Goal: Book appointment/travel/reservation

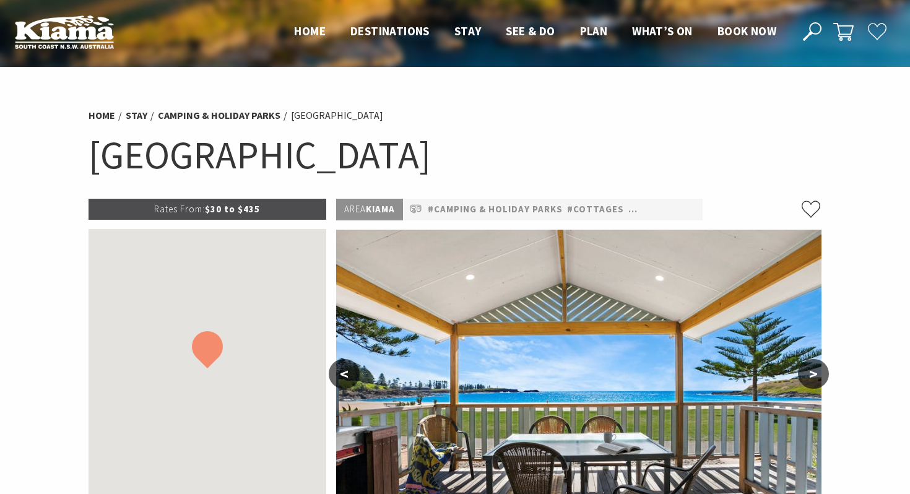
scroll to position [250, 0]
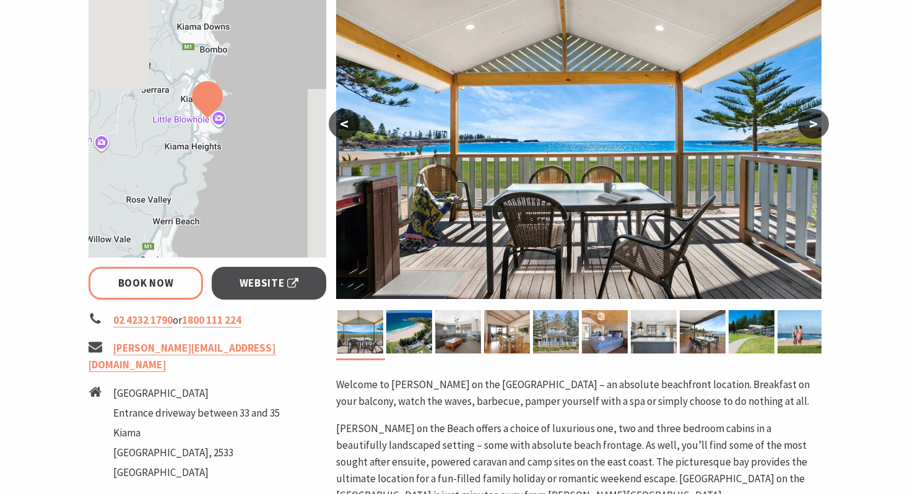
click at [820, 123] on button ">" at bounding box center [813, 124] width 31 height 30
select select "3"
select select "2"
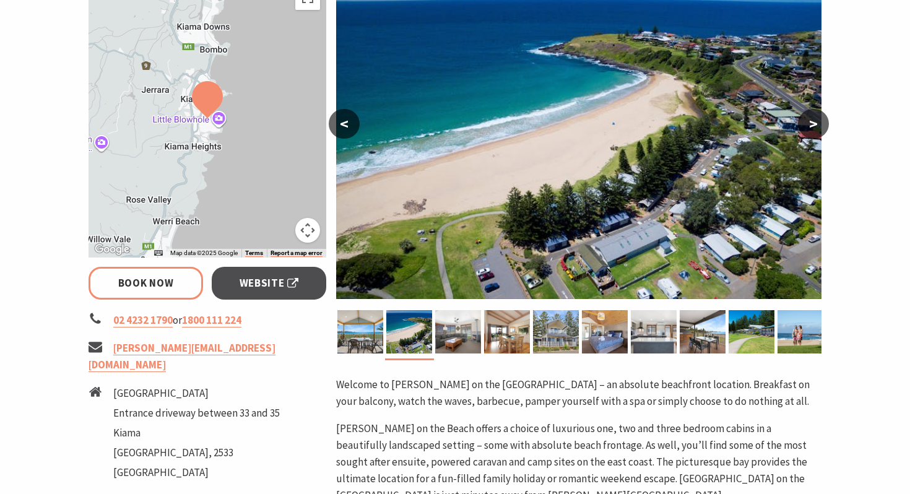
click at [820, 123] on button ">" at bounding box center [813, 124] width 31 height 30
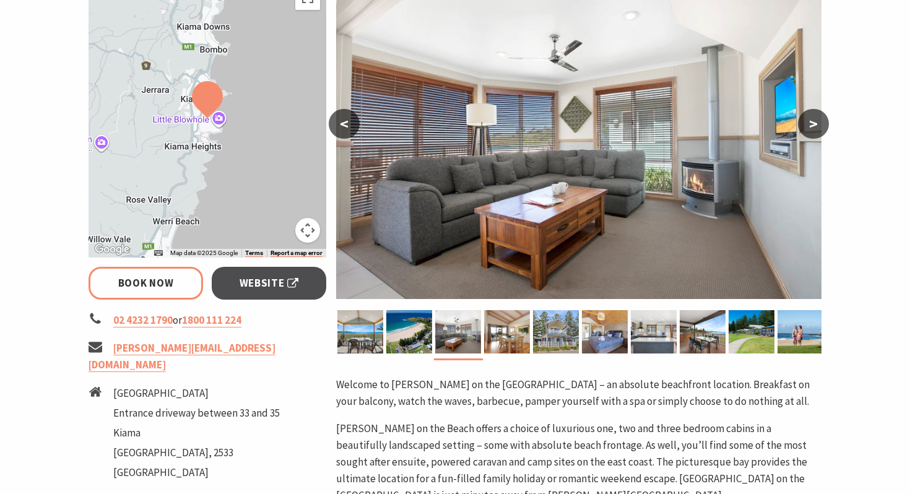
click at [820, 123] on button ">" at bounding box center [813, 124] width 31 height 30
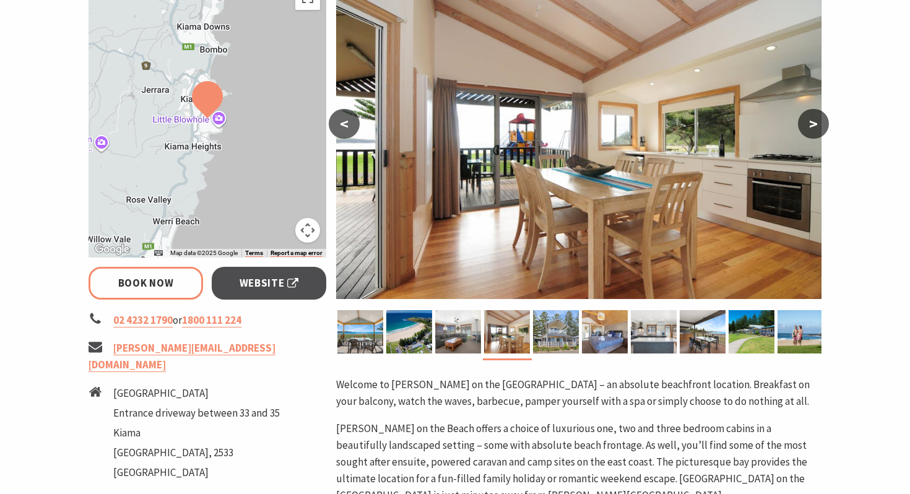
click at [820, 123] on button ">" at bounding box center [813, 124] width 31 height 30
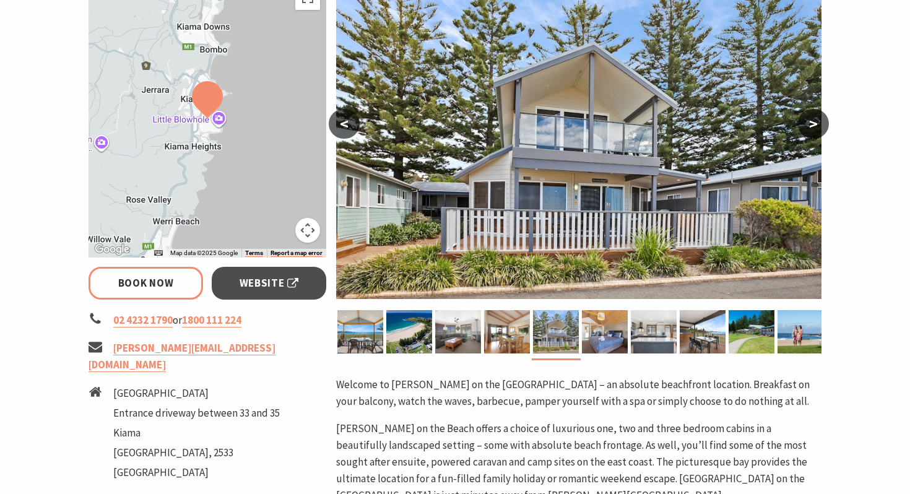
click at [820, 123] on button ">" at bounding box center [813, 124] width 31 height 30
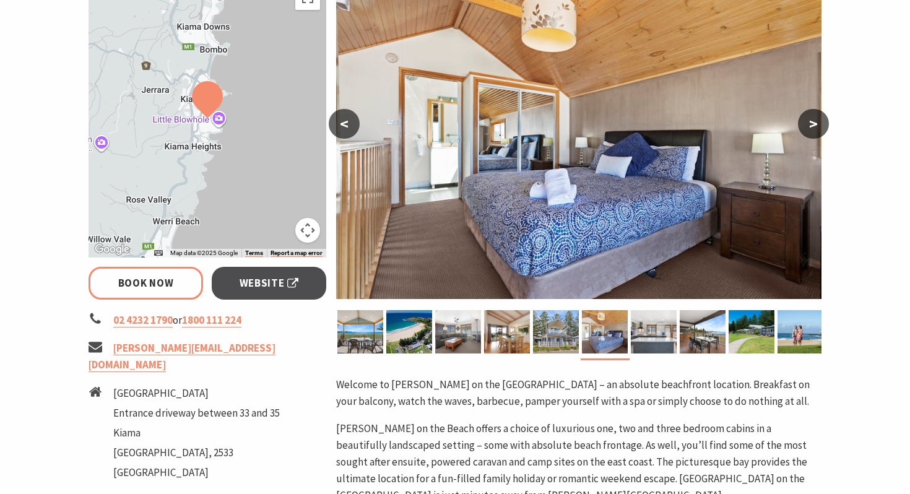
click at [821, 121] on button ">" at bounding box center [813, 124] width 31 height 30
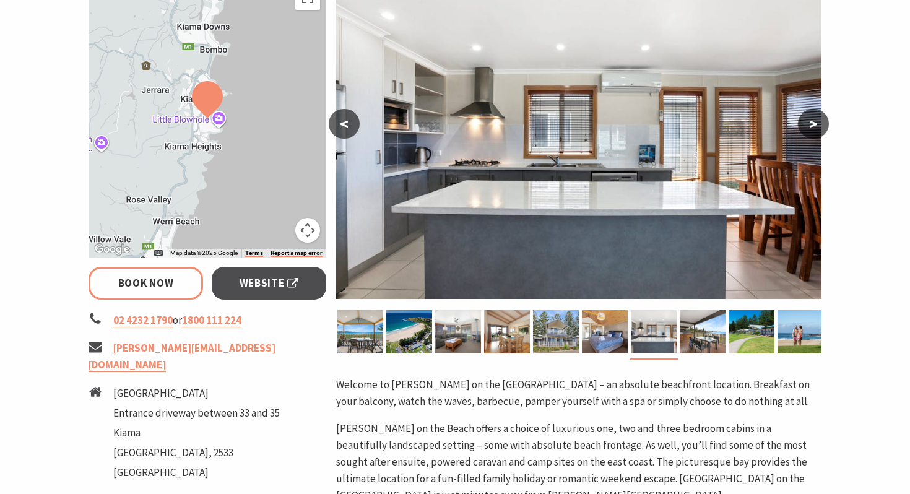
click at [821, 121] on button ">" at bounding box center [813, 124] width 31 height 30
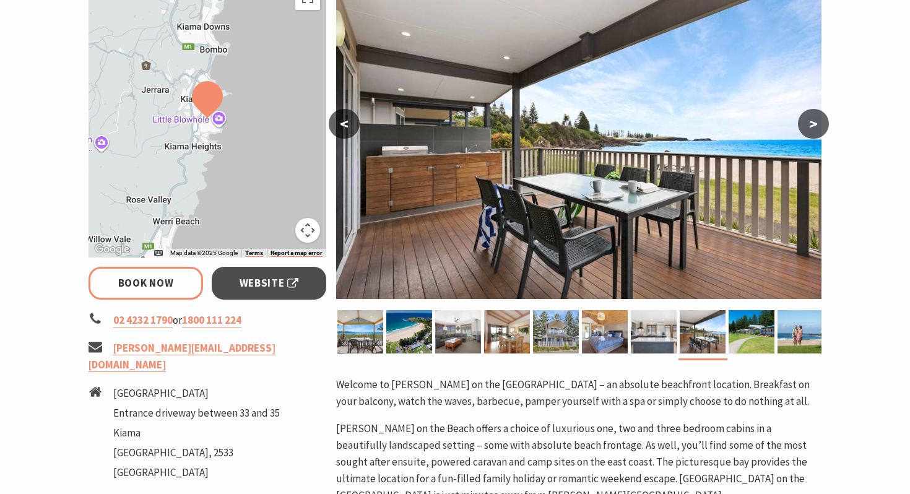
click at [821, 121] on button ">" at bounding box center [813, 124] width 31 height 30
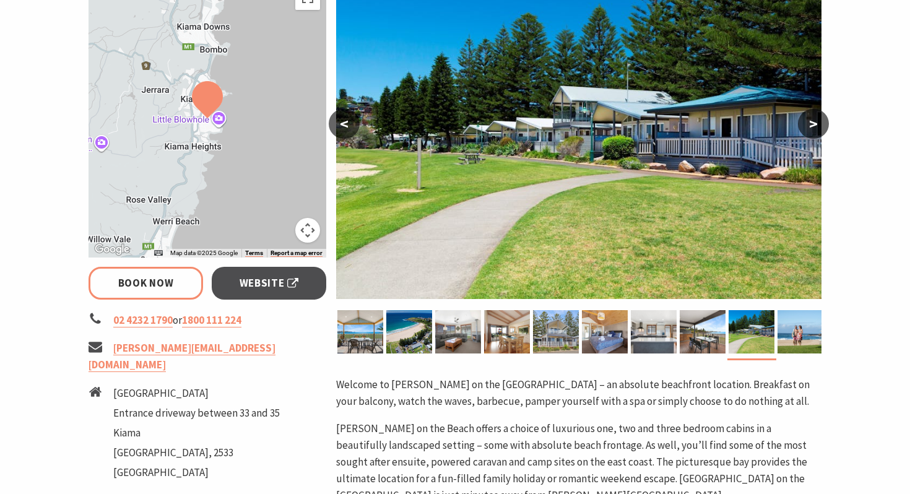
click at [820, 120] on button ">" at bounding box center [813, 124] width 31 height 30
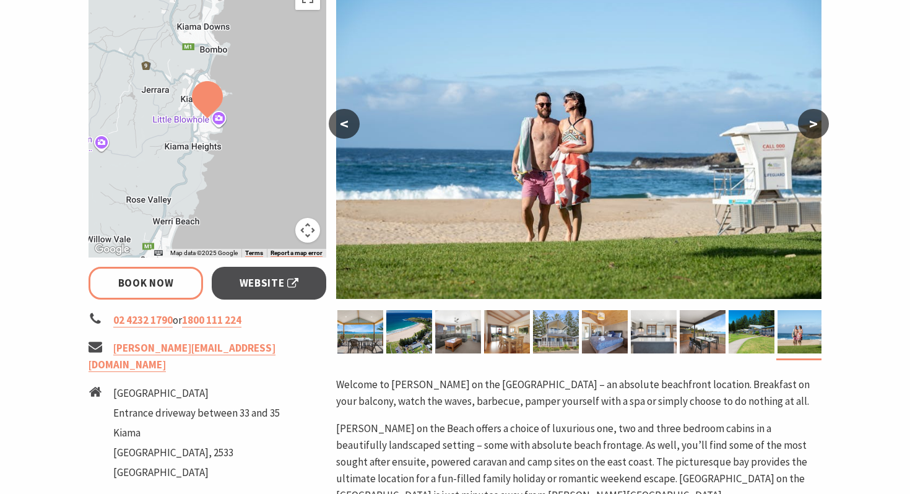
click at [820, 121] on button ">" at bounding box center [813, 124] width 31 height 30
